Goal: Transaction & Acquisition: Book appointment/travel/reservation

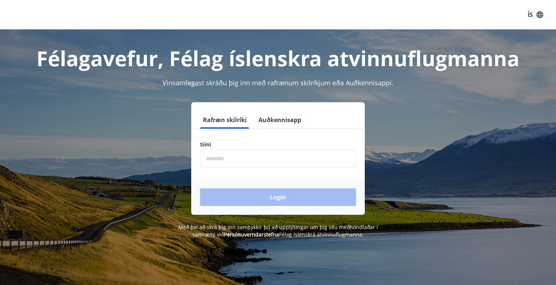
click at [266, 155] on input "phone" at bounding box center [278, 159] width 156 height 18
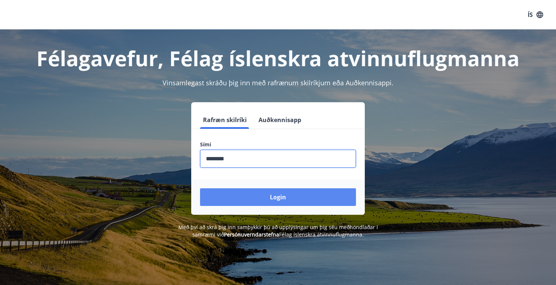
type input "********"
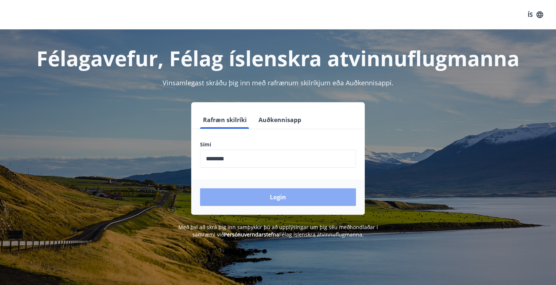
click at [263, 200] on button "Login" at bounding box center [278, 197] width 156 height 18
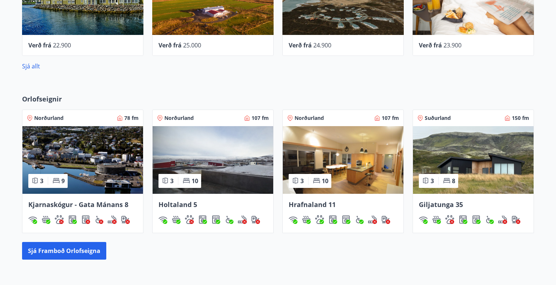
scroll to position [440, 0]
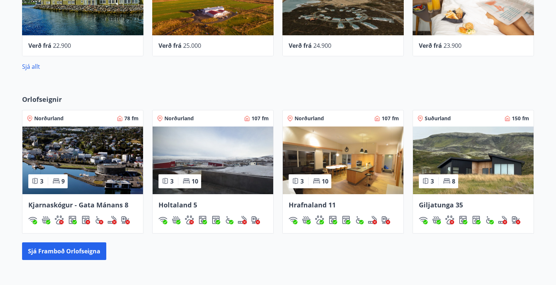
click at [470, 165] on img at bounding box center [473, 161] width 121 height 68
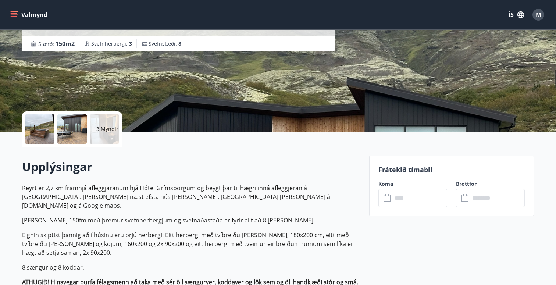
scroll to position [90, 0]
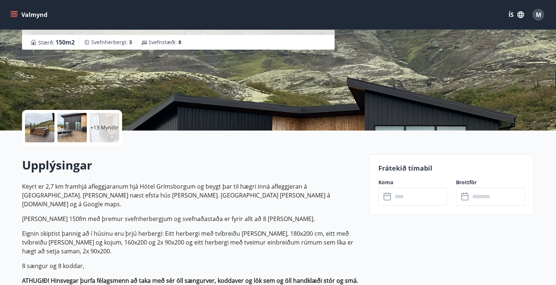
click at [403, 197] on input "text" at bounding box center [419, 197] width 55 height 18
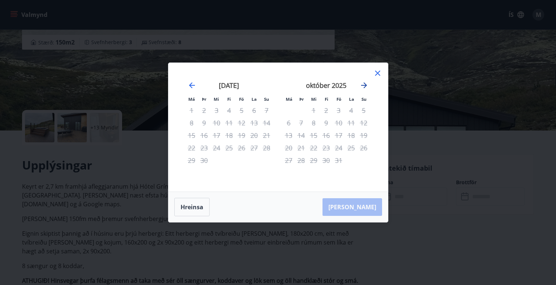
click at [364, 85] on icon "Move forward to switch to the next month." at bounding box center [364, 85] width 6 height 6
click at [365, 83] on icon "Move forward to switch to the next month." at bounding box center [364, 85] width 9 height 9
click at [376, 74] on icon at bounding box center [377, 73] width 9 height 9
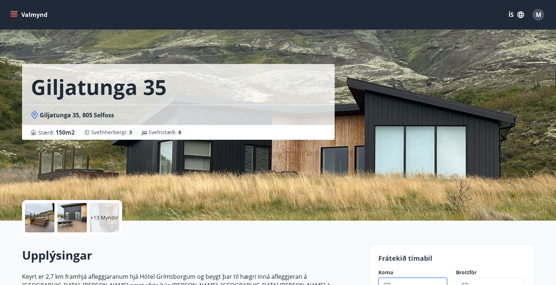
scroll to position [0, 0]
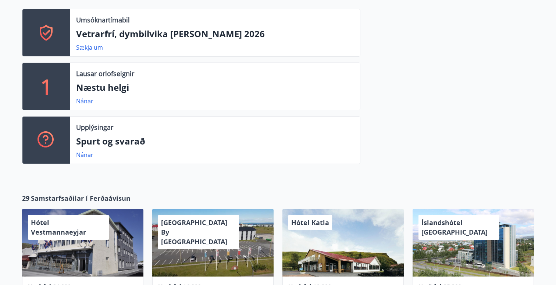
scroll to position [199, 0]
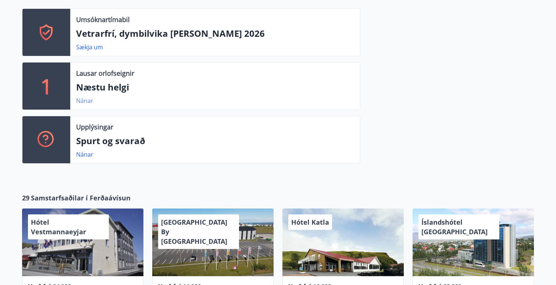
click at [83, 101] on link "Nánar" at bounding box center [84, 101] width 17 height 8
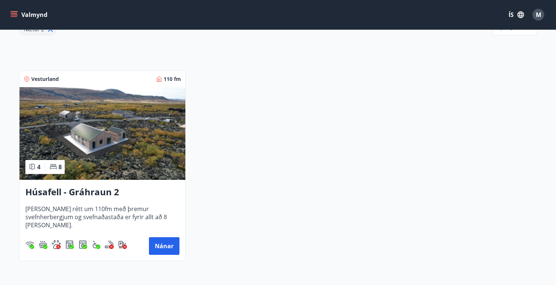
scroll to position [114, 0]
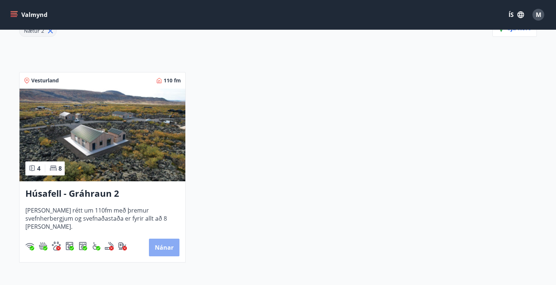
click at [168, 243] on button "Nánar" at bounding box center [164, 248] width 31 height 18
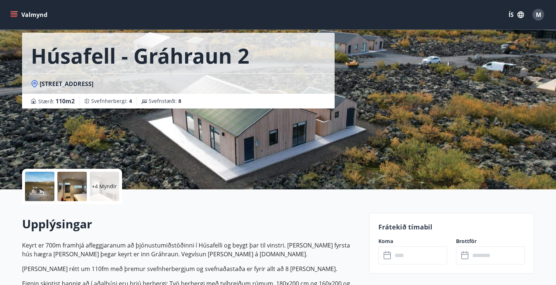
scroll to position [21, 0]
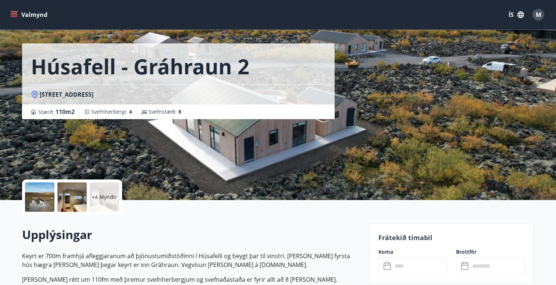
click at [107, 186] on div "+4 Myndir" at bounding box center [104, 196] width 29 height 29
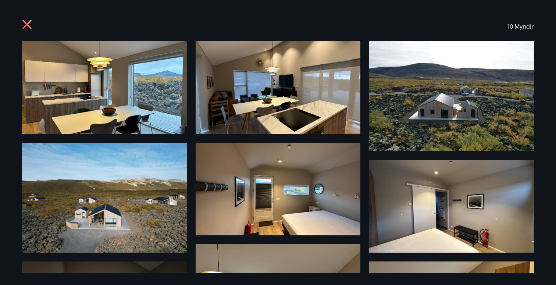
scroll to position [0, 0]
click at [26, 26] on icon at bounding box center [28, 25] width 12 height 12
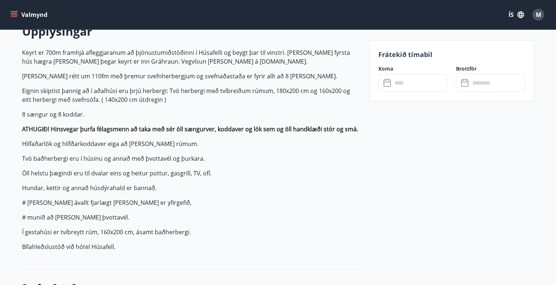
scroll to position [197, 0]
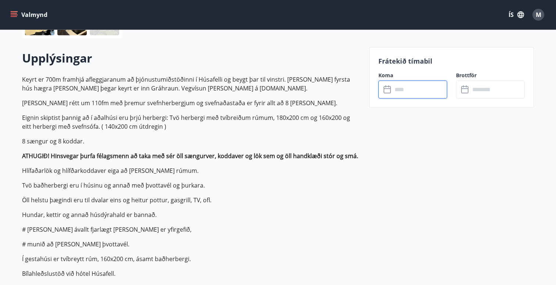
click at [423, 84] on input "text" at bounding box center [419, 90] width 55 height 18
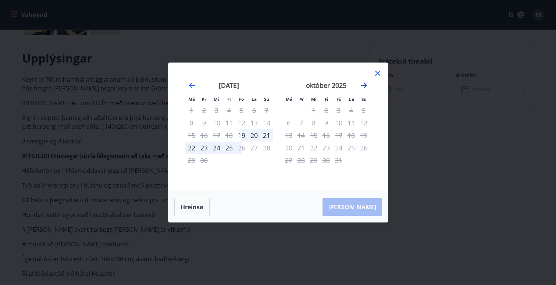
click at [364, 85] on icon "Move forward to switch to the next month." at bounding box center [364, 85] width 6 height 6
click at [380, 72] on icon at bounding box center [377, 73] width 9 height 9
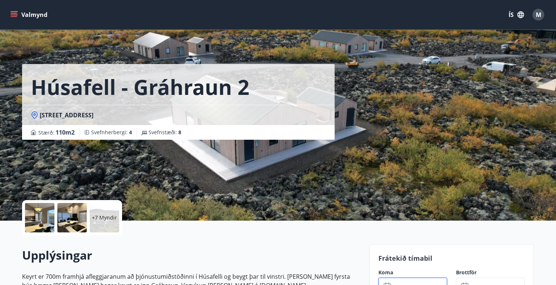
scroll to position [0, 0]
click at [14, 13] on icon "menu" at bounding box center [13, 14] width 7 height 7
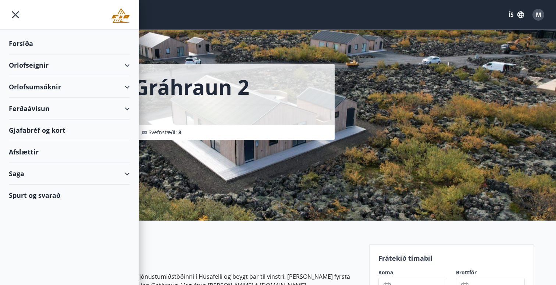
click at [128, 64] on div "Orlofseignir" at bounding box center [69, 65] width 121 height 22
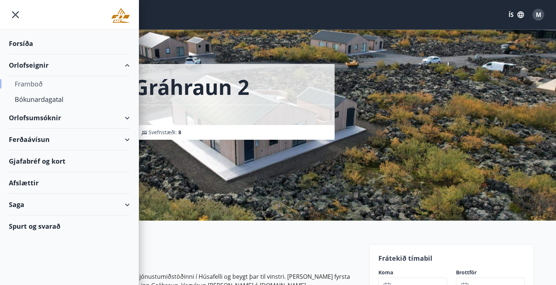
click at [35, 85] on div "Framboð" at bounding box center [69, 83] width 109 height 15
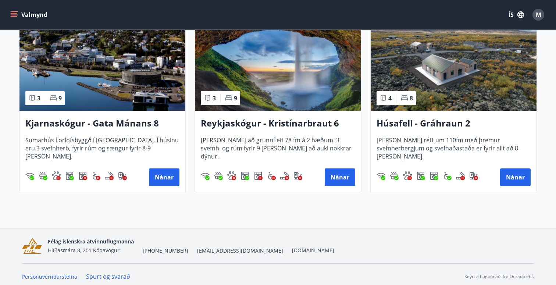
scroll to position [367, 0]
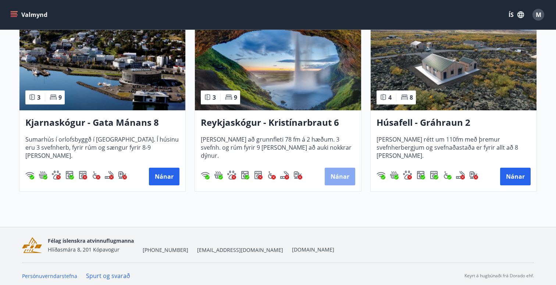
click at [334, 178] on button "Nánar" at bounding box center [340, 177] width 31 height 18
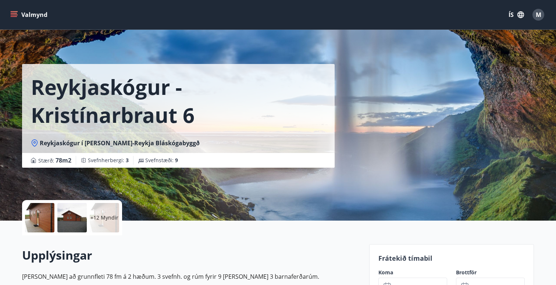
click at [99, 218] on p "+12 Myndir" at bounding box center [104, 217] width 28 height 7
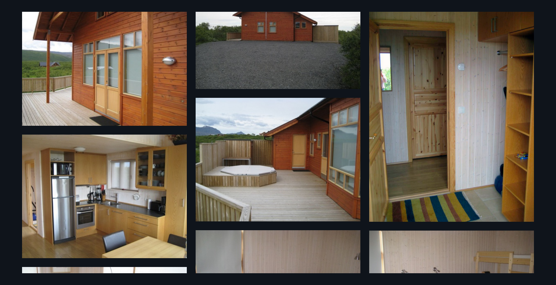
scroll to position [278, 0]
